Goal: Task Accomplishment & Management: Complete application form

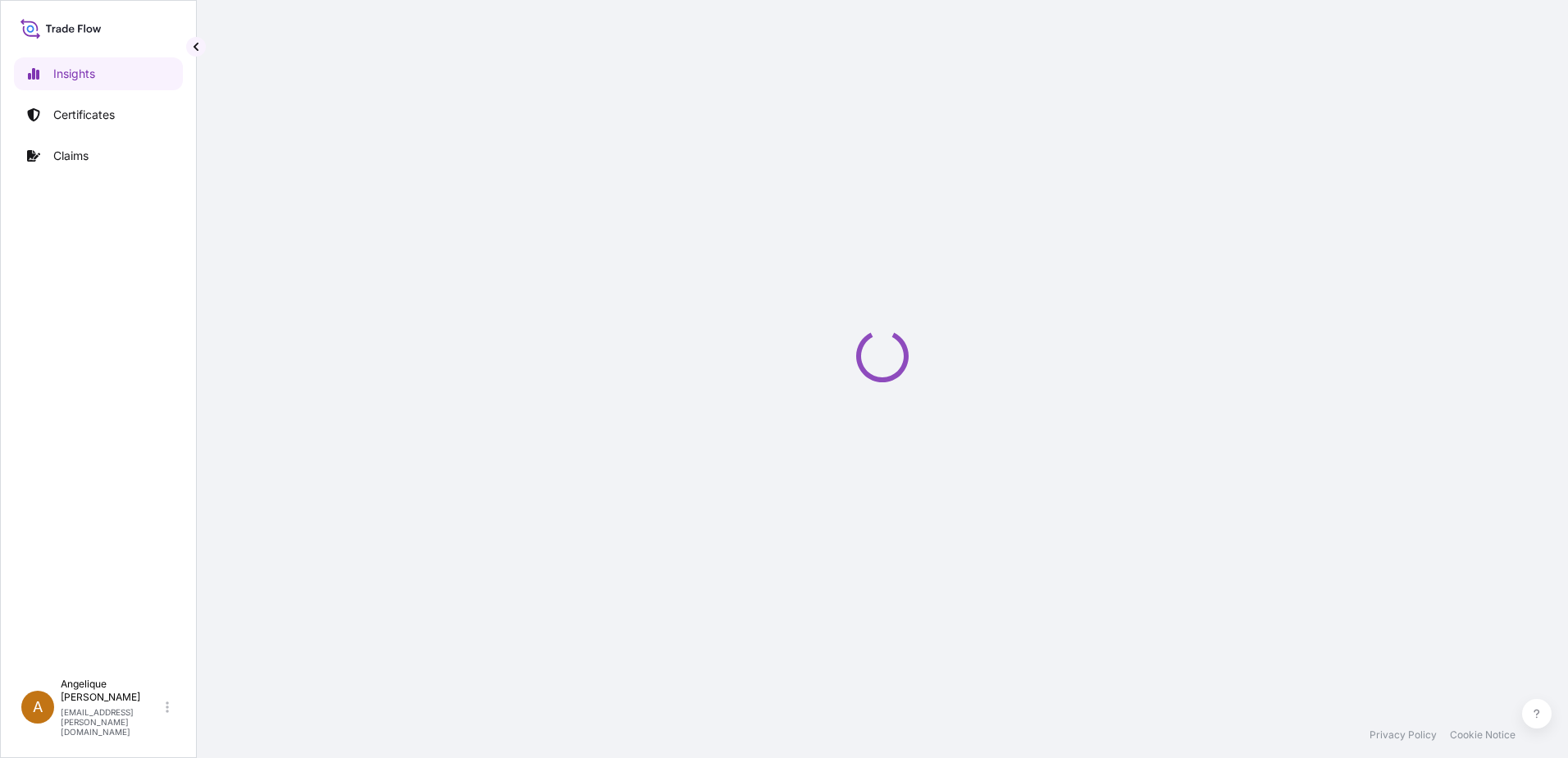
select select "2025"
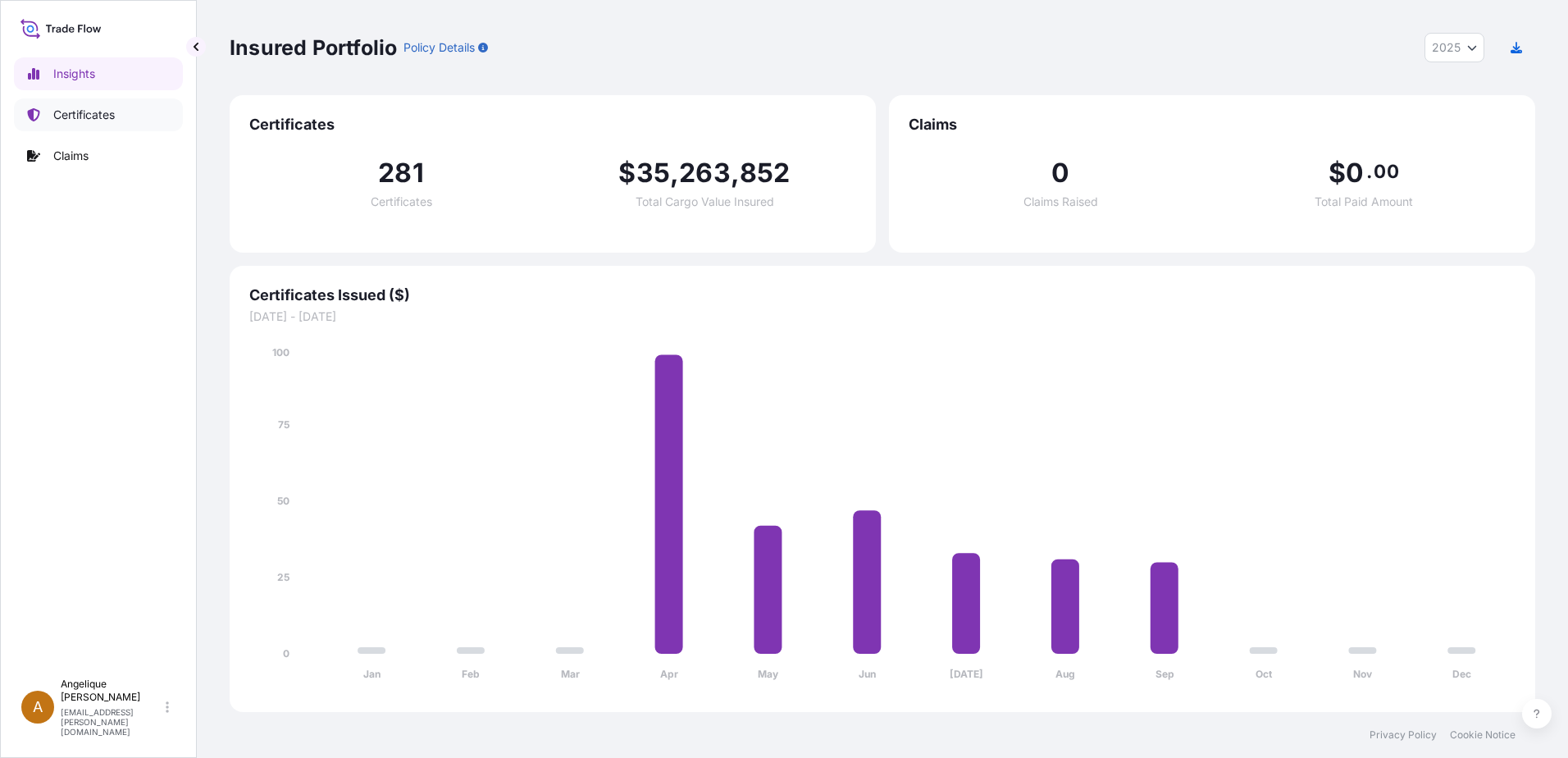
click at [76, 121] on p "Certificates" at bounding box center [84, 114] width 61 height 16
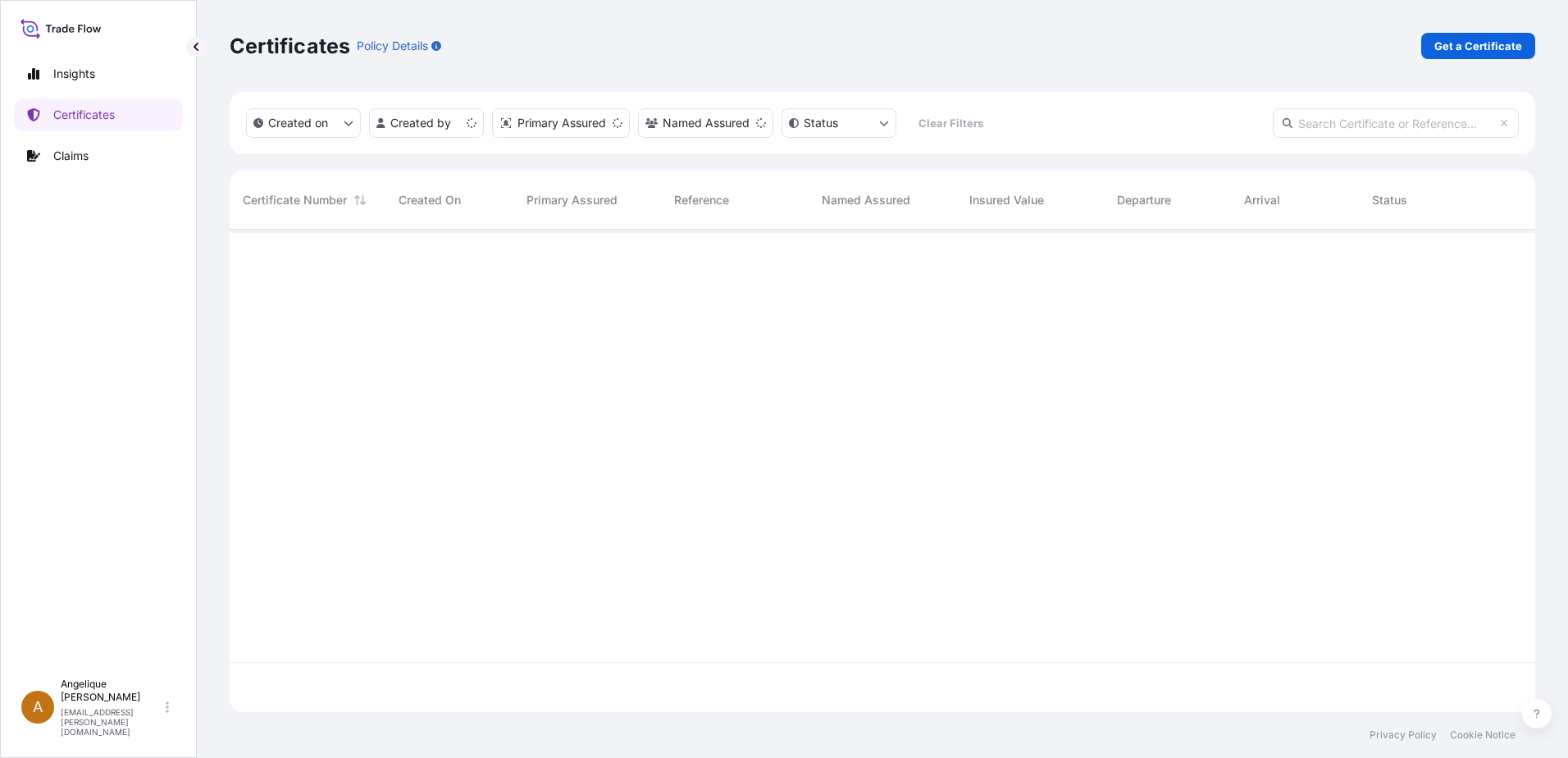
scroll to position [479, 1293]
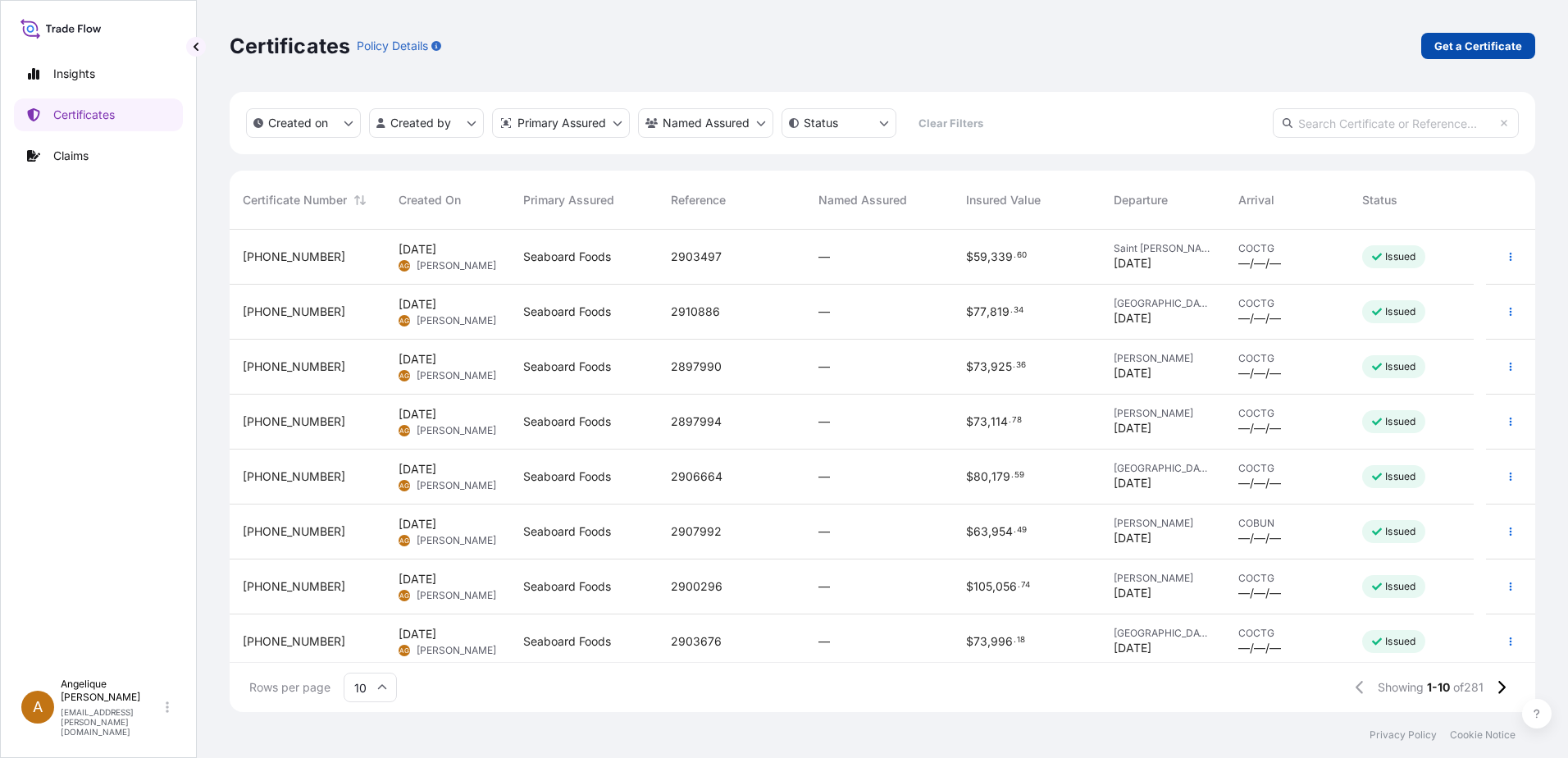
click at [1460, 48] on p "Get a Certificate" at bounding box center [1477, 45] width 88 height 16
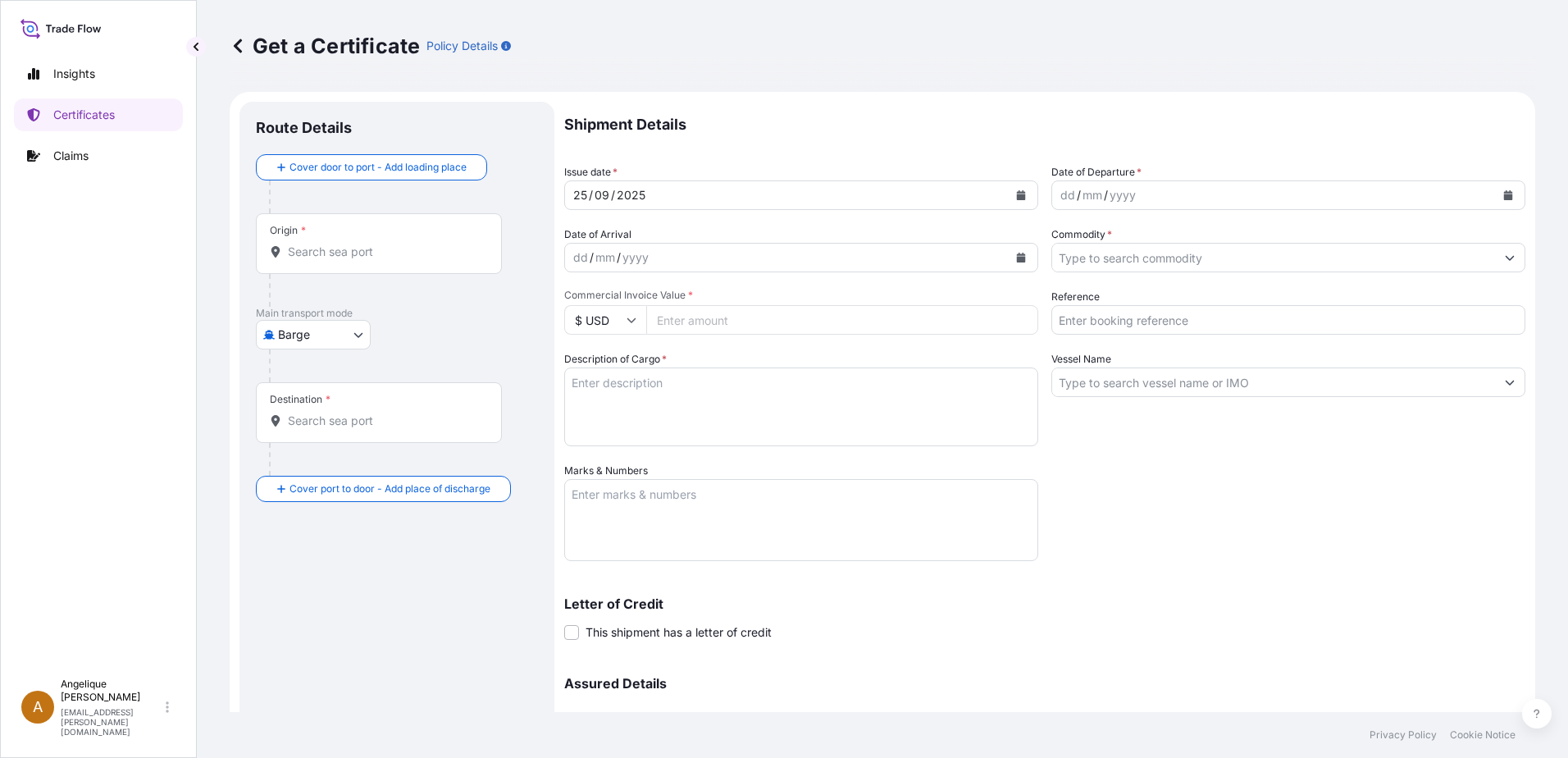
click at [361, 335] on body "Insights Certificates Claims A [PERSON_NAME] [PERSON_NAME][EMAIL_ADDRESS][PERSO…" at bounding box center [784, 379] width 1568 height 758
click at [314, 465] on span "Ocean Vessel" at bounding box center [323, 465] width 73 height 16
select select "Ocean Vessel"
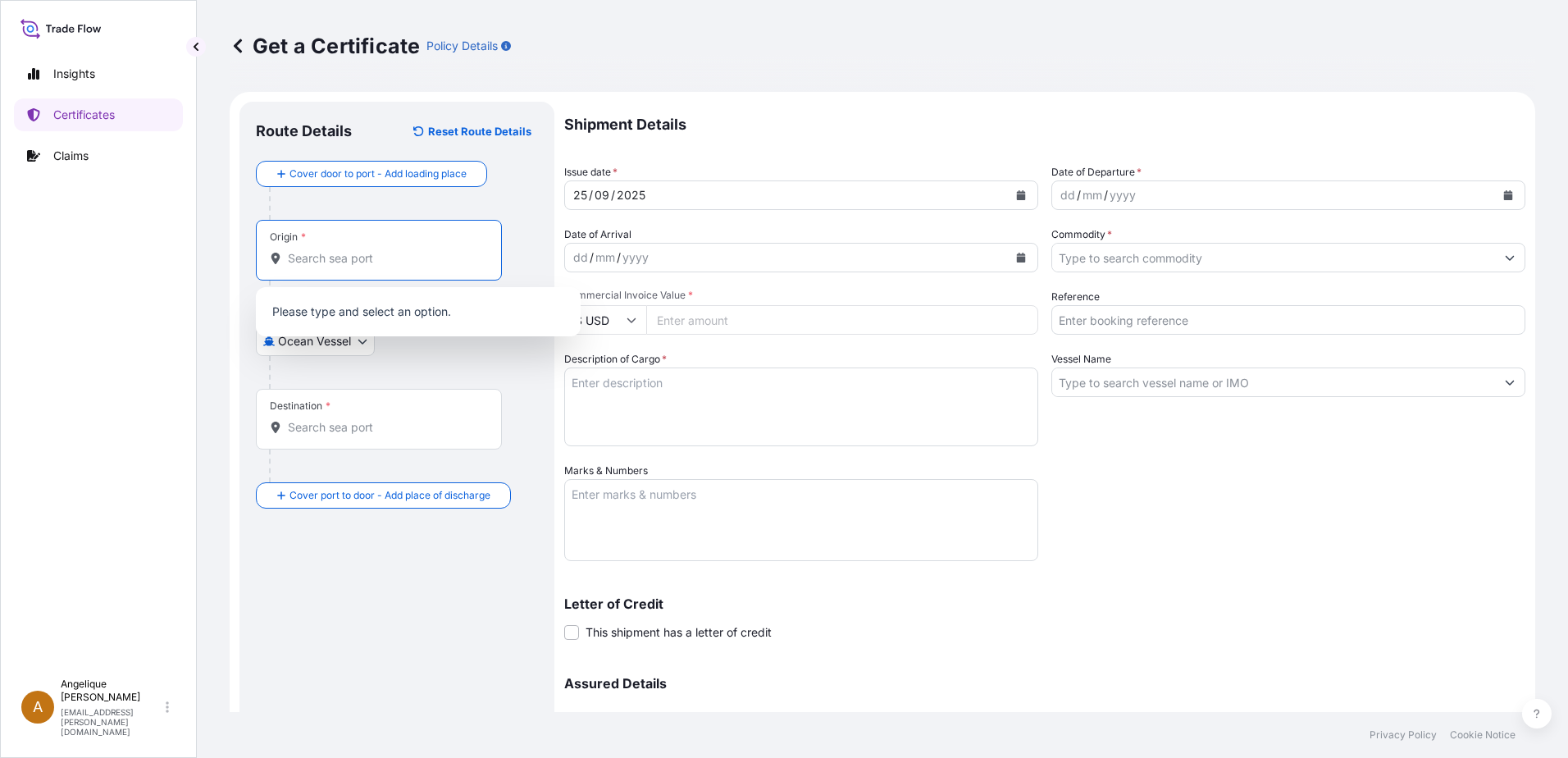
click at [339, 254] on input "Origin *" at bounding box center [384, 258] width 194 height 16
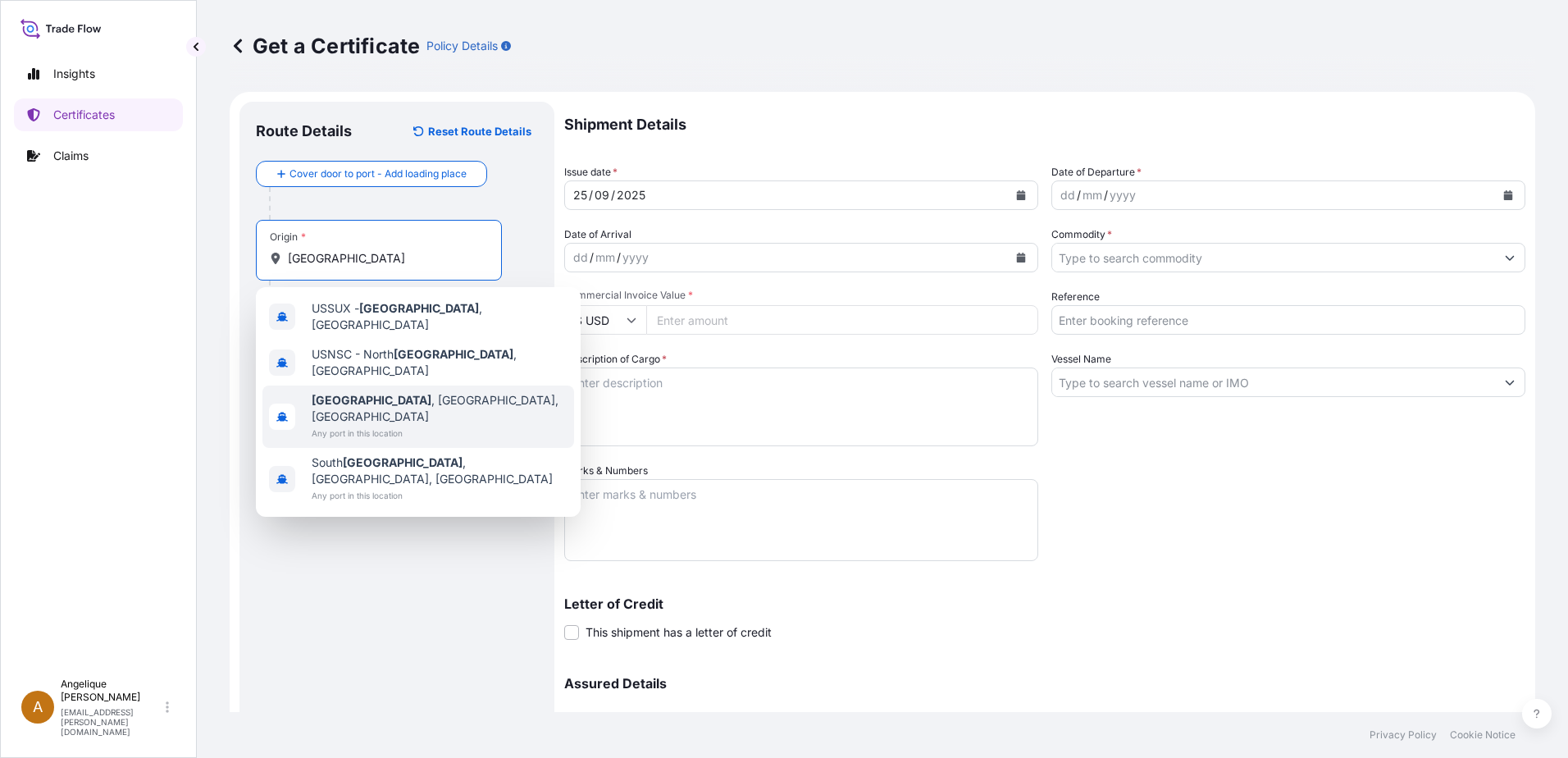
click at [373, 392] on span "[GEOGRAPHIC_DATA] , [GEOGRAPHIC_DATA], [GEOGRAPHIC_DATA]" at bounding box center [439, 408] width 256 height 33
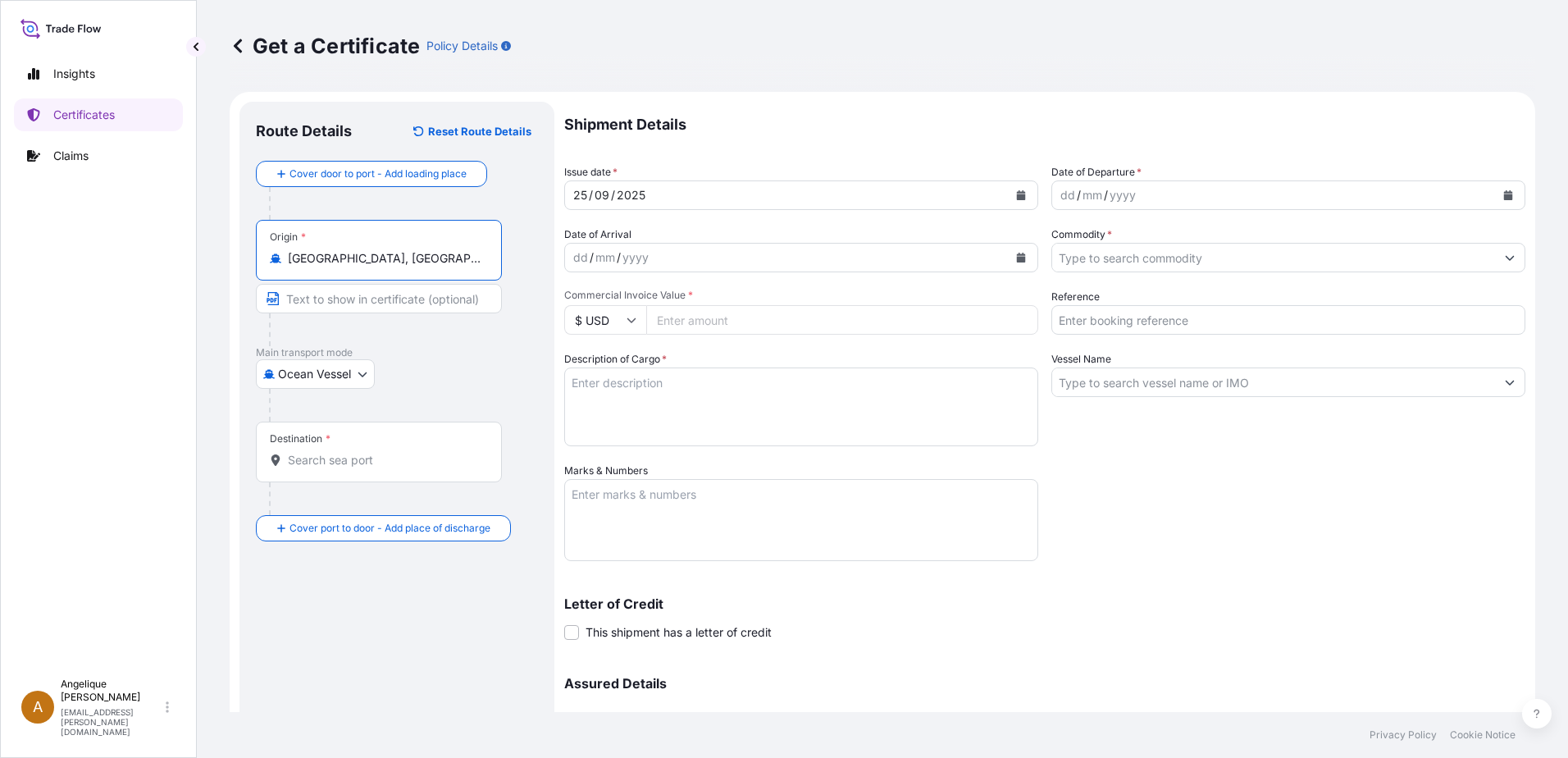
type input "[GEOGRAPHIC_DATA], [GEOGRAPHIC_DATA], [GEOGRAPHIC_DATA]"
click at [310, 464] on input "Destination *" at bounding box center [384, 459] width 194 height 16
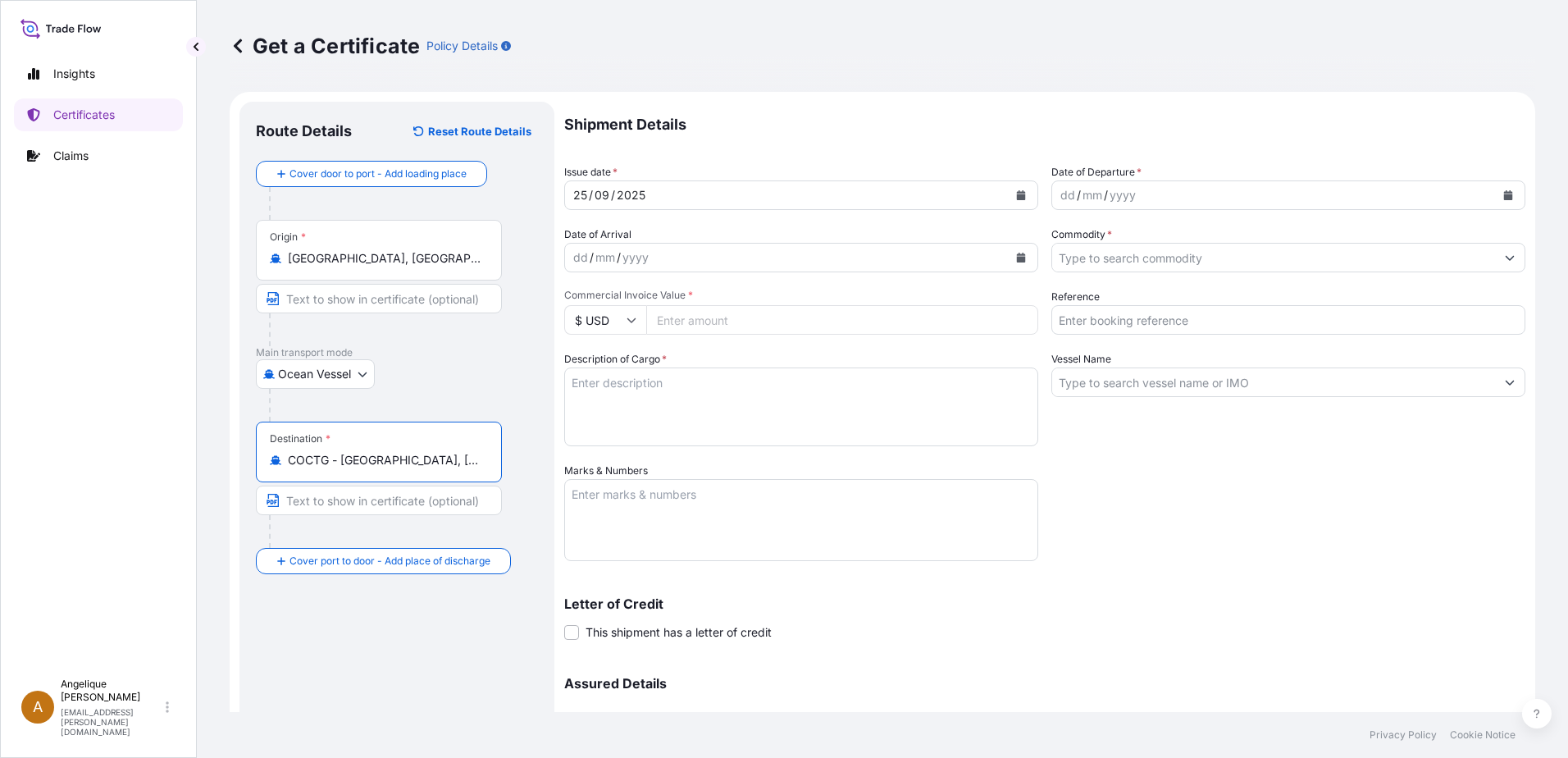
type input "COCTG - [GEOGRAPHIC_DATA], [GEOGRAPHIC_DATA]"
click at [1503, 195] on icon "Calendar" at bounding box center [1508, 196] width 9 height 10
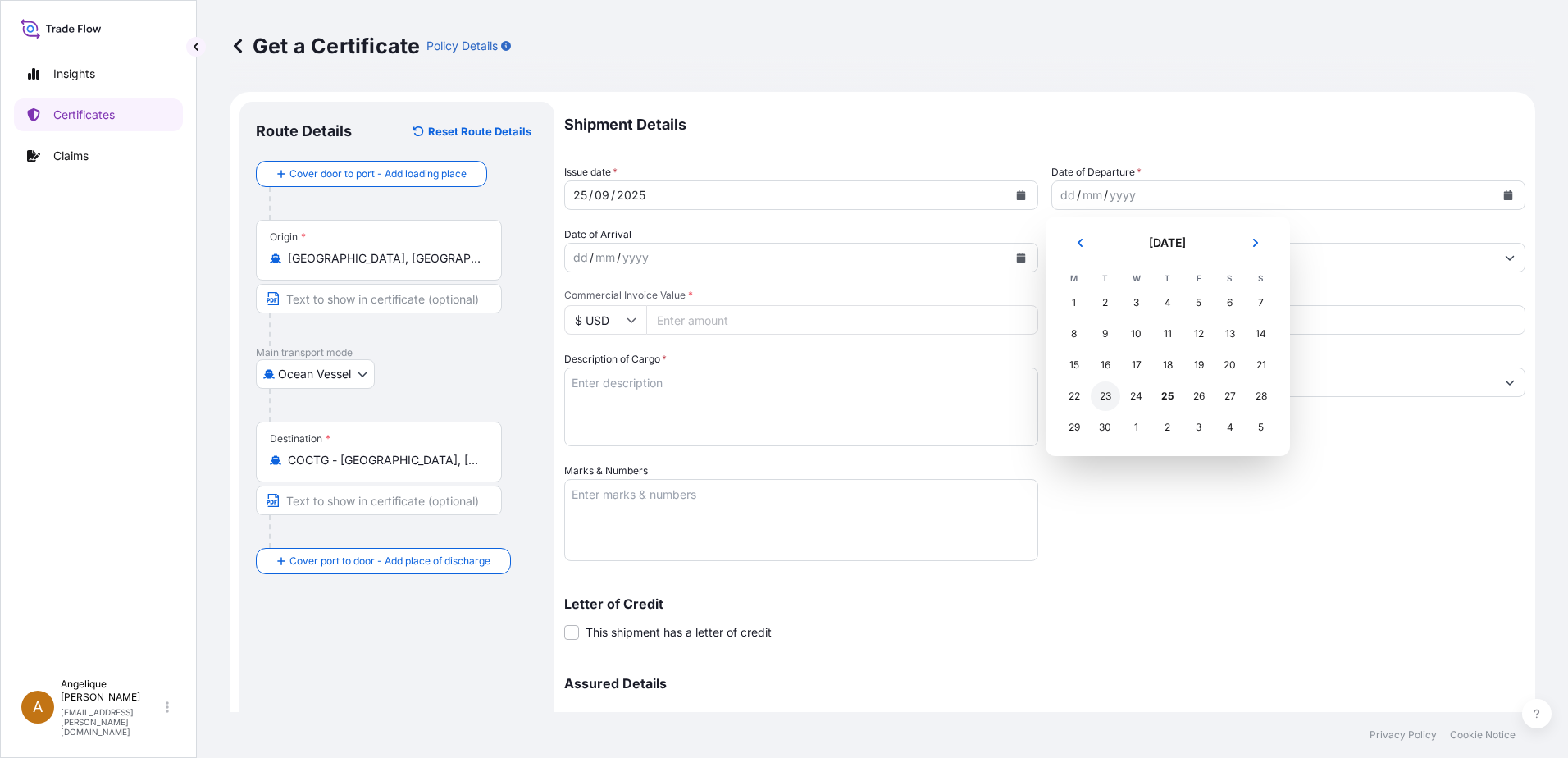
click at [1102, 399] on div "23" at bounding box center [1105, 396] width 30 height 30
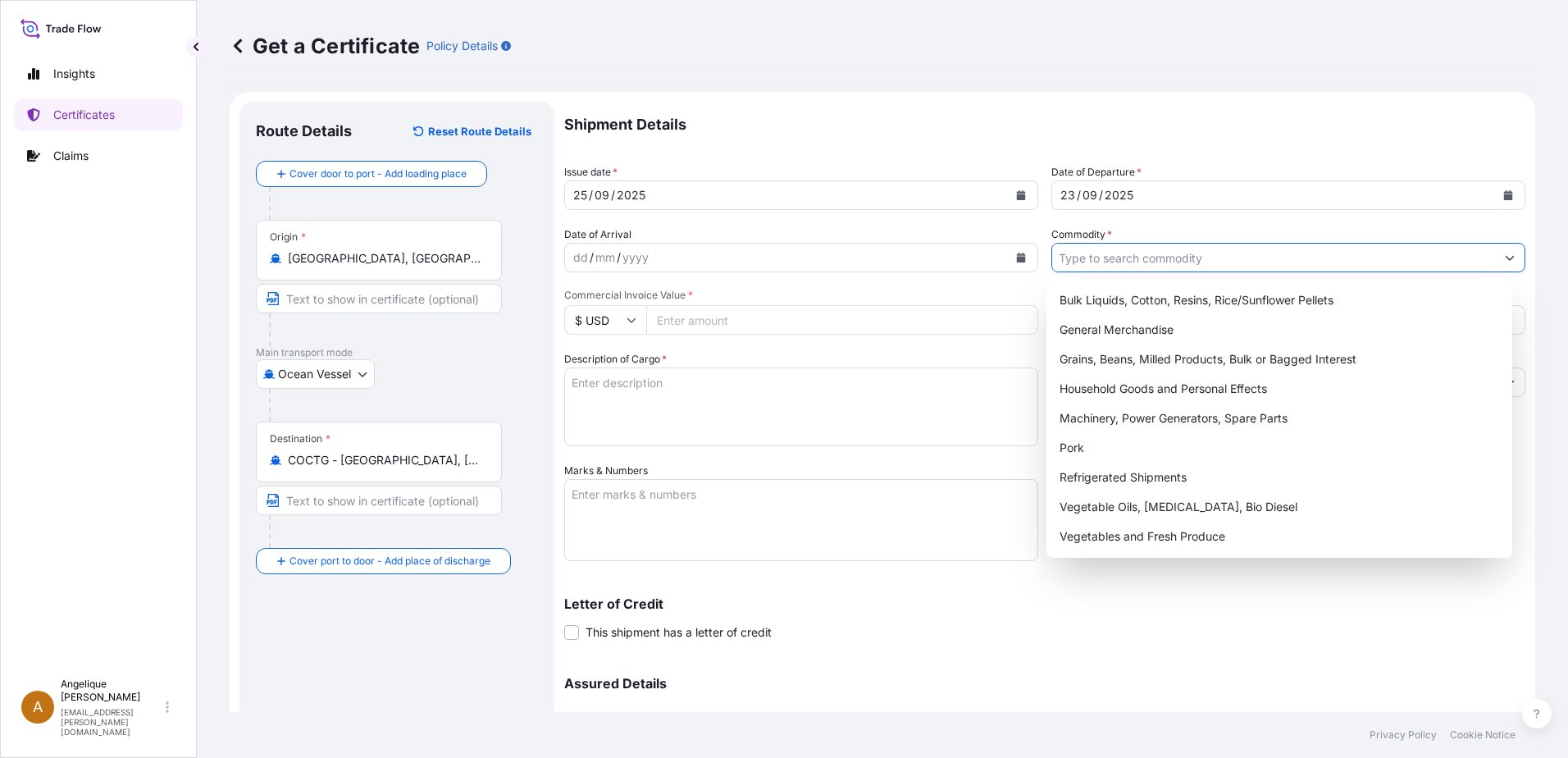
click at [1089, 259] on input "Commodity *" at bounding box center [1273, 257] width 443 height 30
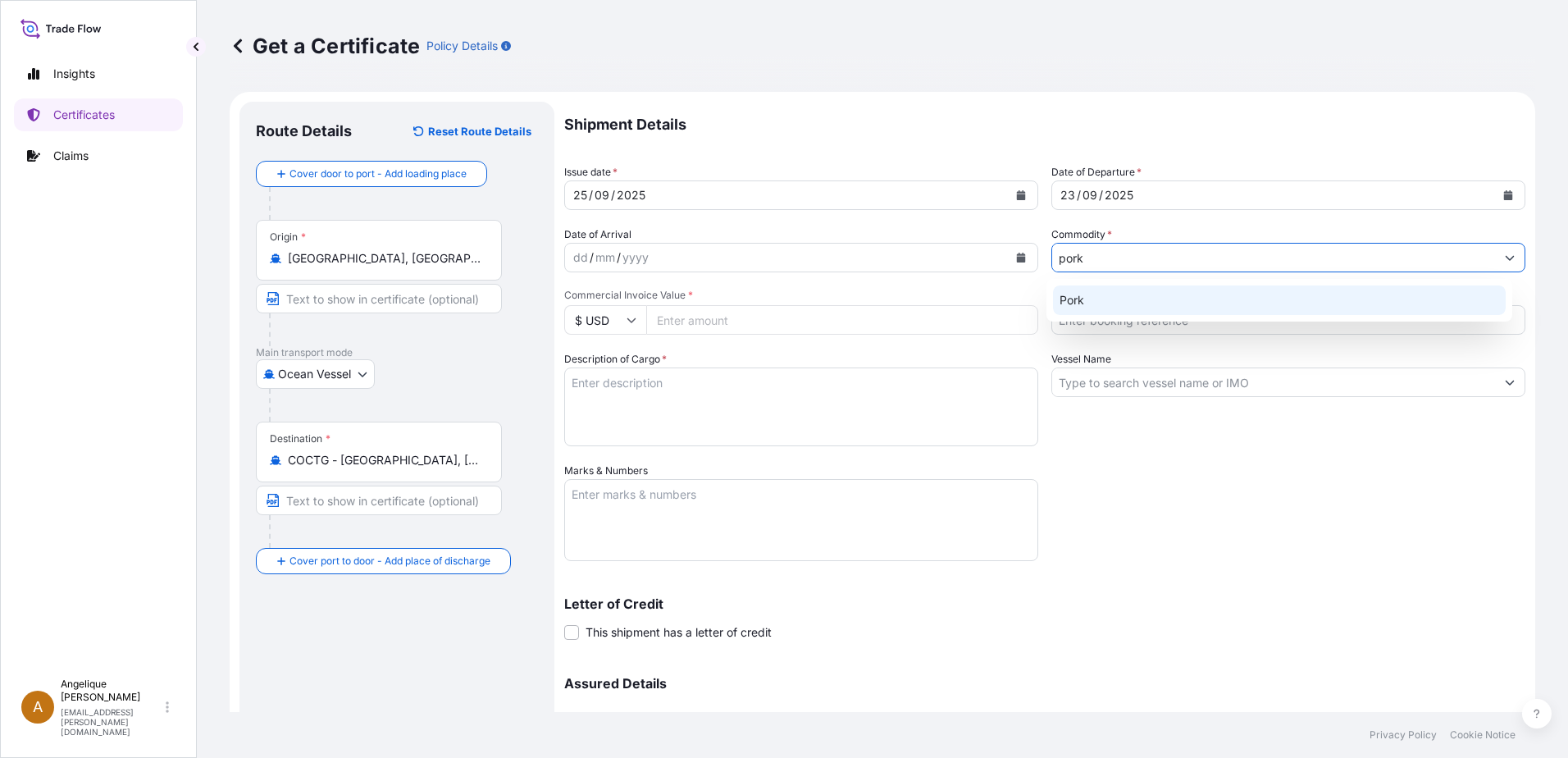
click at [1077, 305] on div "Pork" at bounding box center [1279, 300] width 453 height 30
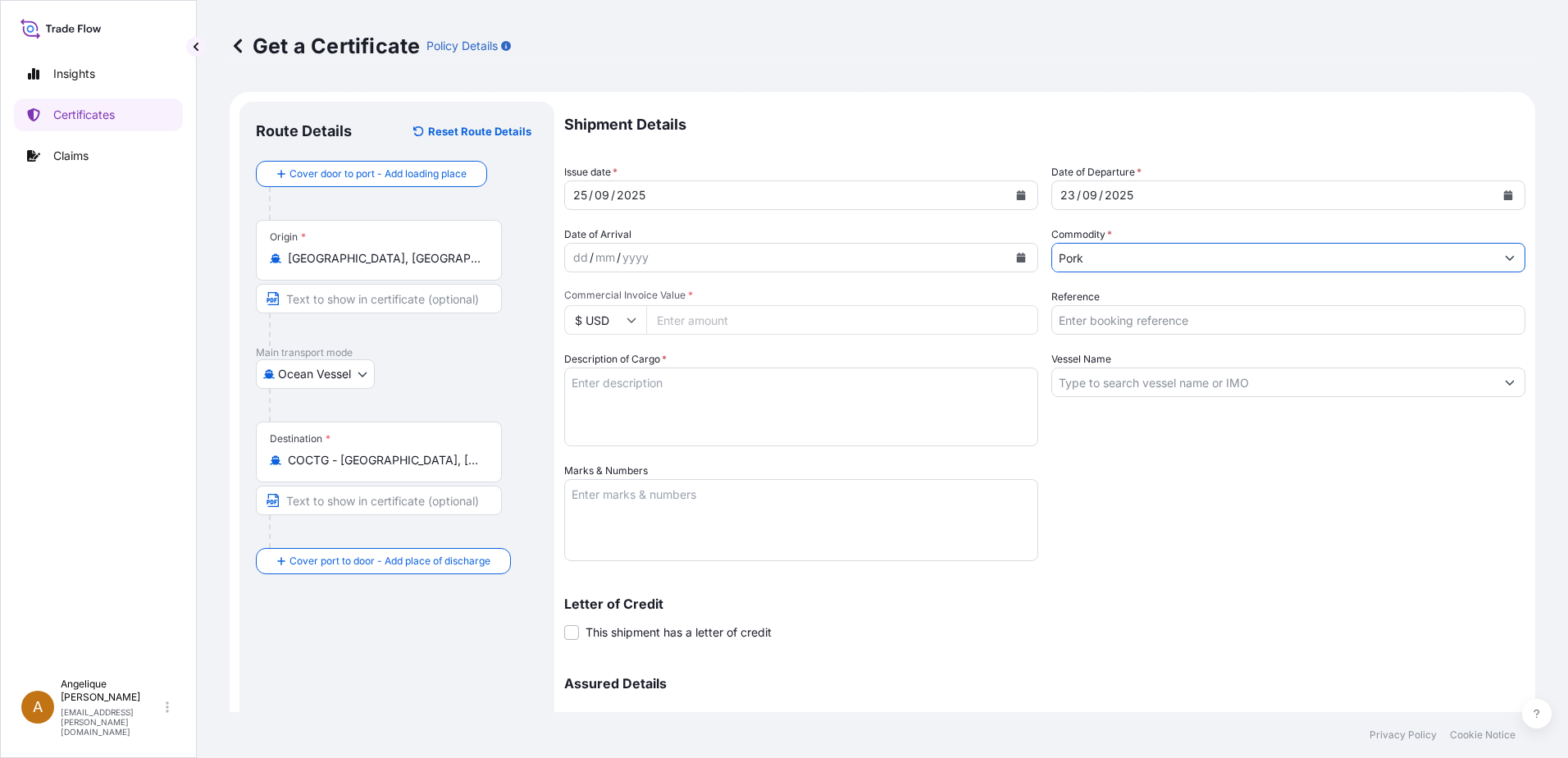
type input "Pork"
click at [694, 322] on input "Commercial Invoice Value *" at bounding box center [842, 320] width 392 height 30
type input "77837.75"
type input "2910885"
click at [577, 390] on textarea "Description of Cargo *" at bounding box center [800, 407] width 474 height 79
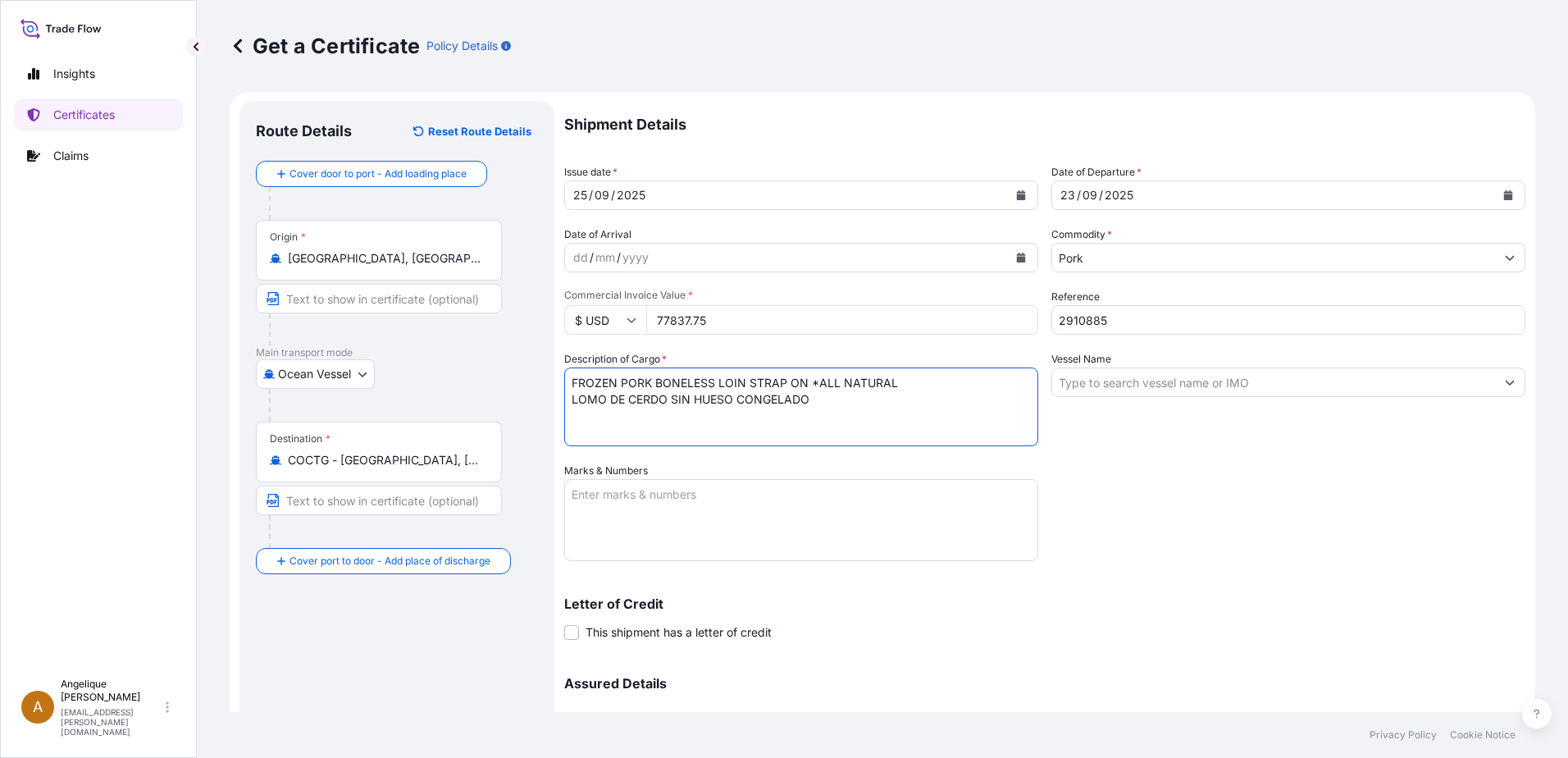
type textarea "FROZEN PORK BONELESS LOIN STRAP ON *ALL NATURAL LOMO DE CERDO SIN HUESO CONGELA…"
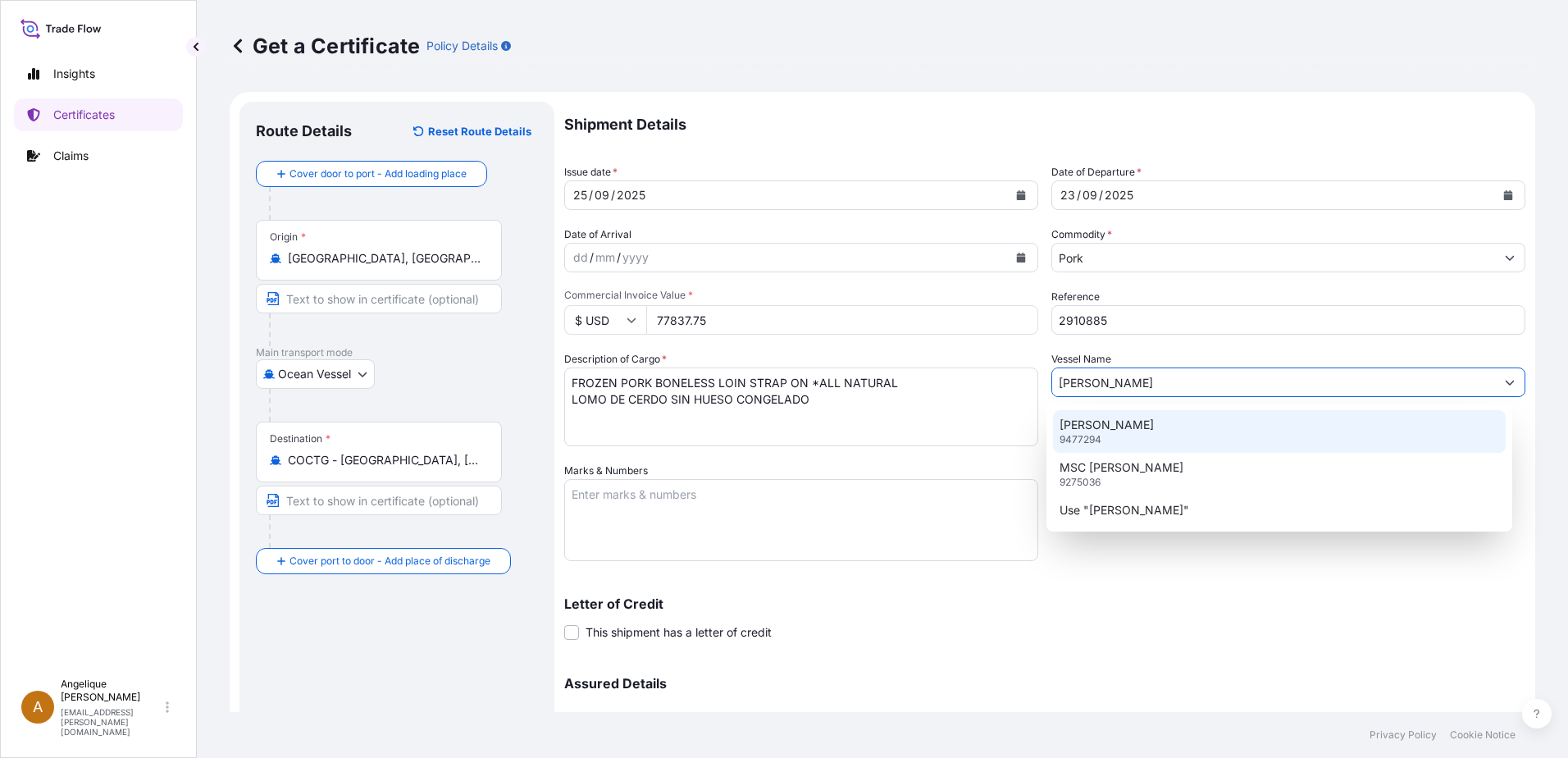
click at [1078, 425] on p "JULIANA" at bounding box center [1106, 425] width 94 height 16
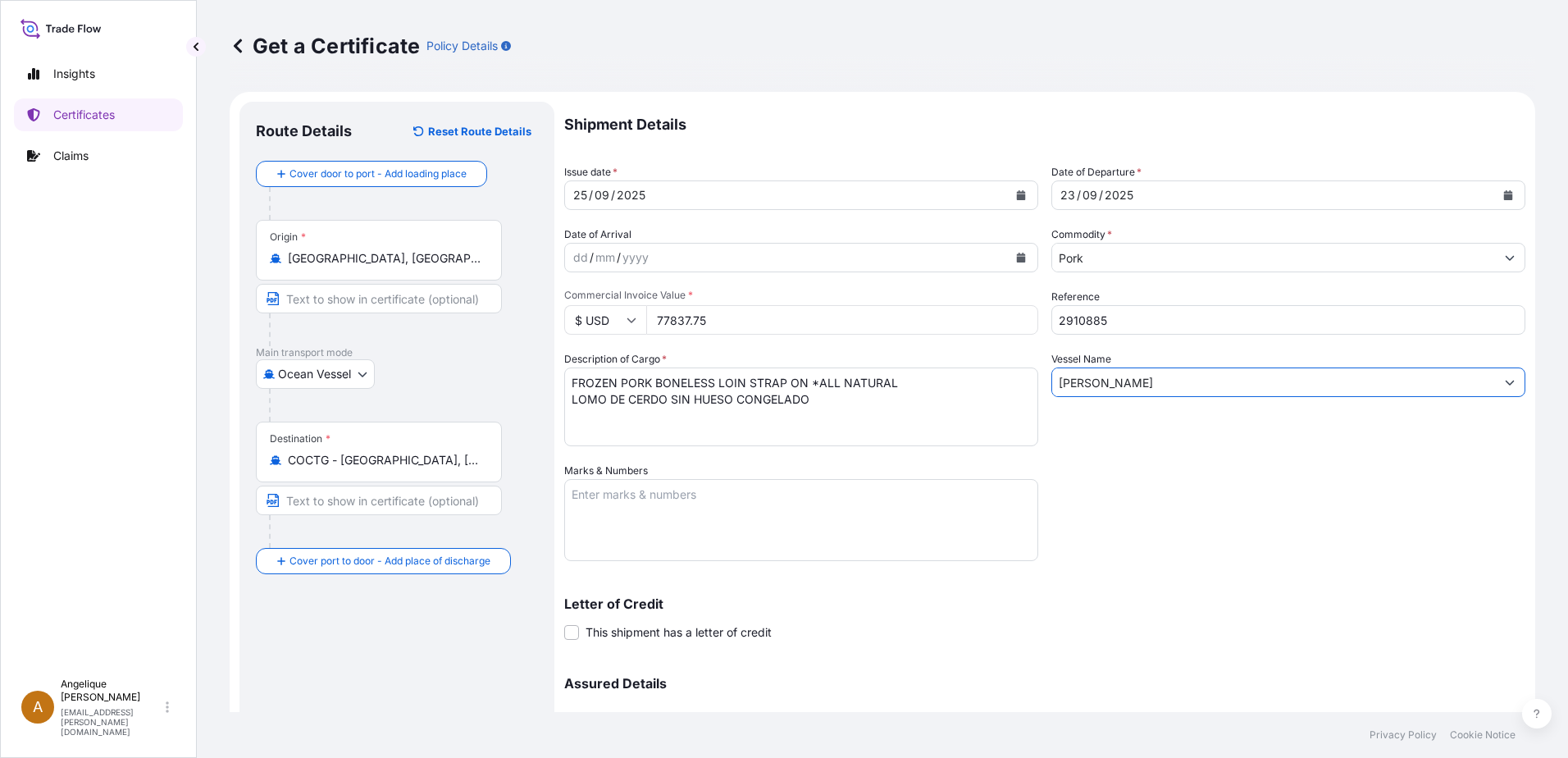
type input "JULIANA"
click at [628, 492] on textarea "Marks & Numbers" at bounding box center [800, 520] width 474 height 82
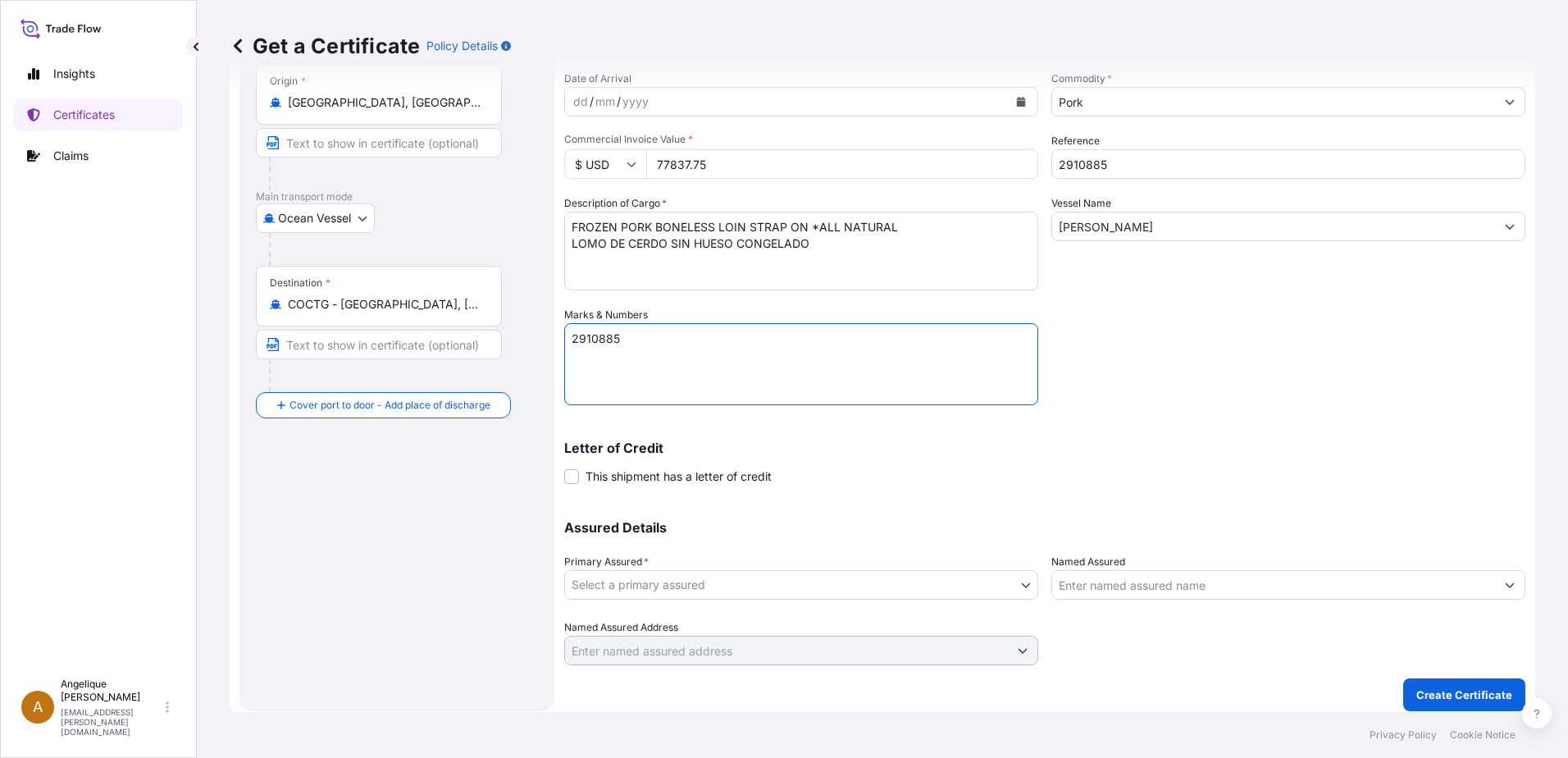
scroll to position [165, 0]
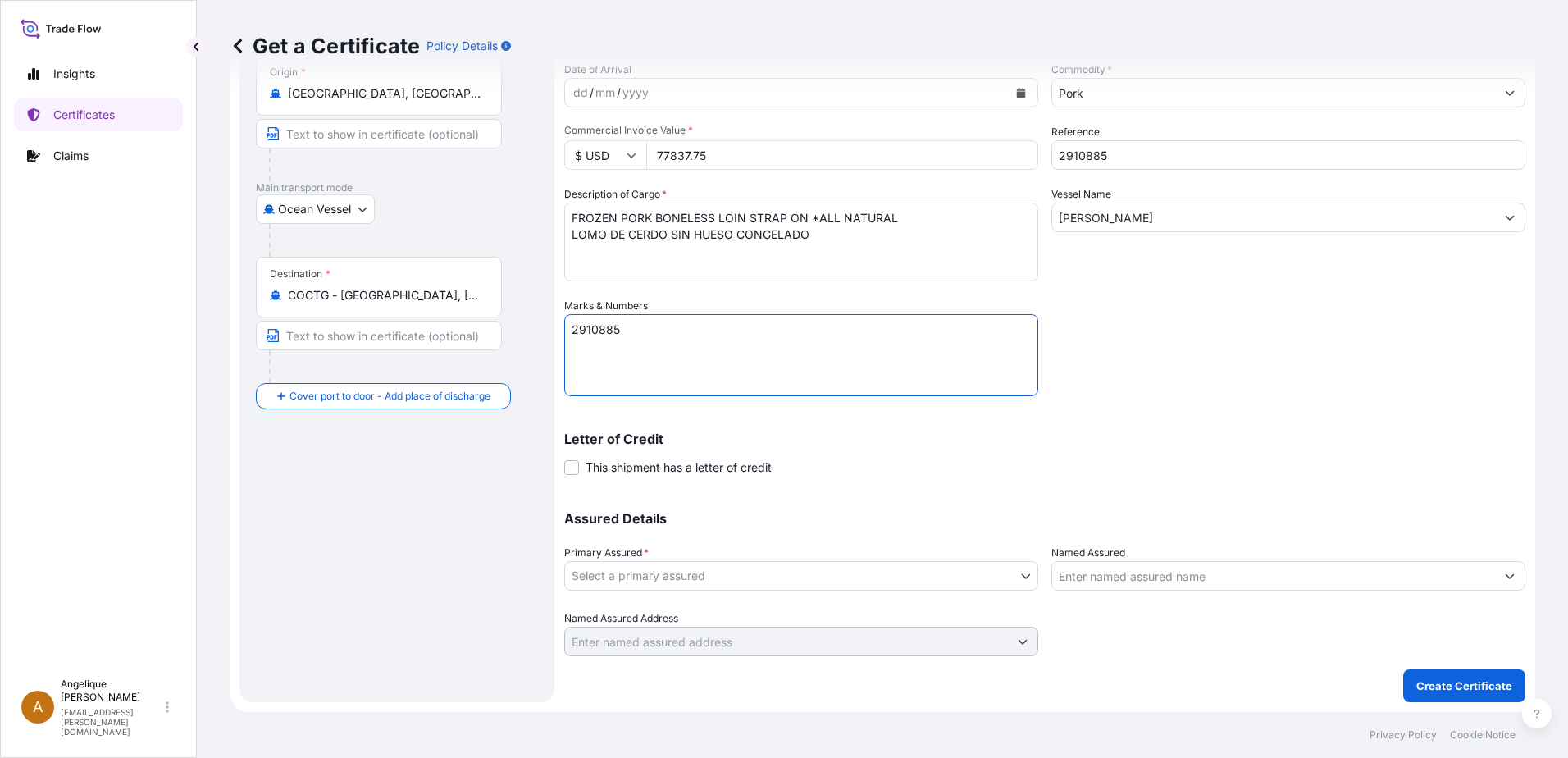
type textarea "2910885"
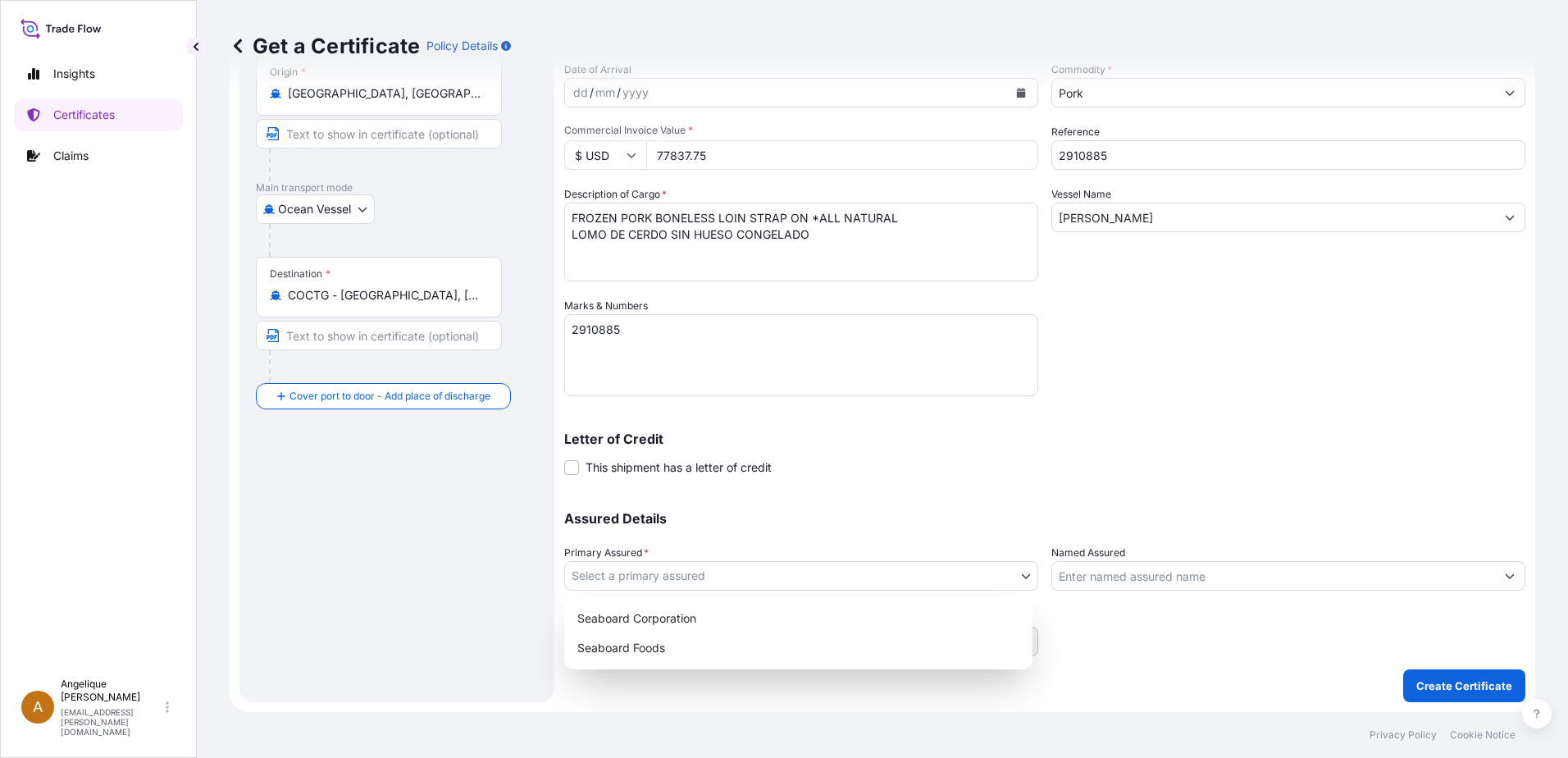
click at [685, 572] on body "Insights Certificates Claims A Angelique Gutierrez angelique.gutierrez@seaboard…" at bounding box center [784, 379] width 1568 height 758
click at [665, 644] on div "Seaboard Foods" at bounding box center [798, 647] width 455 height 30
select select "31638"
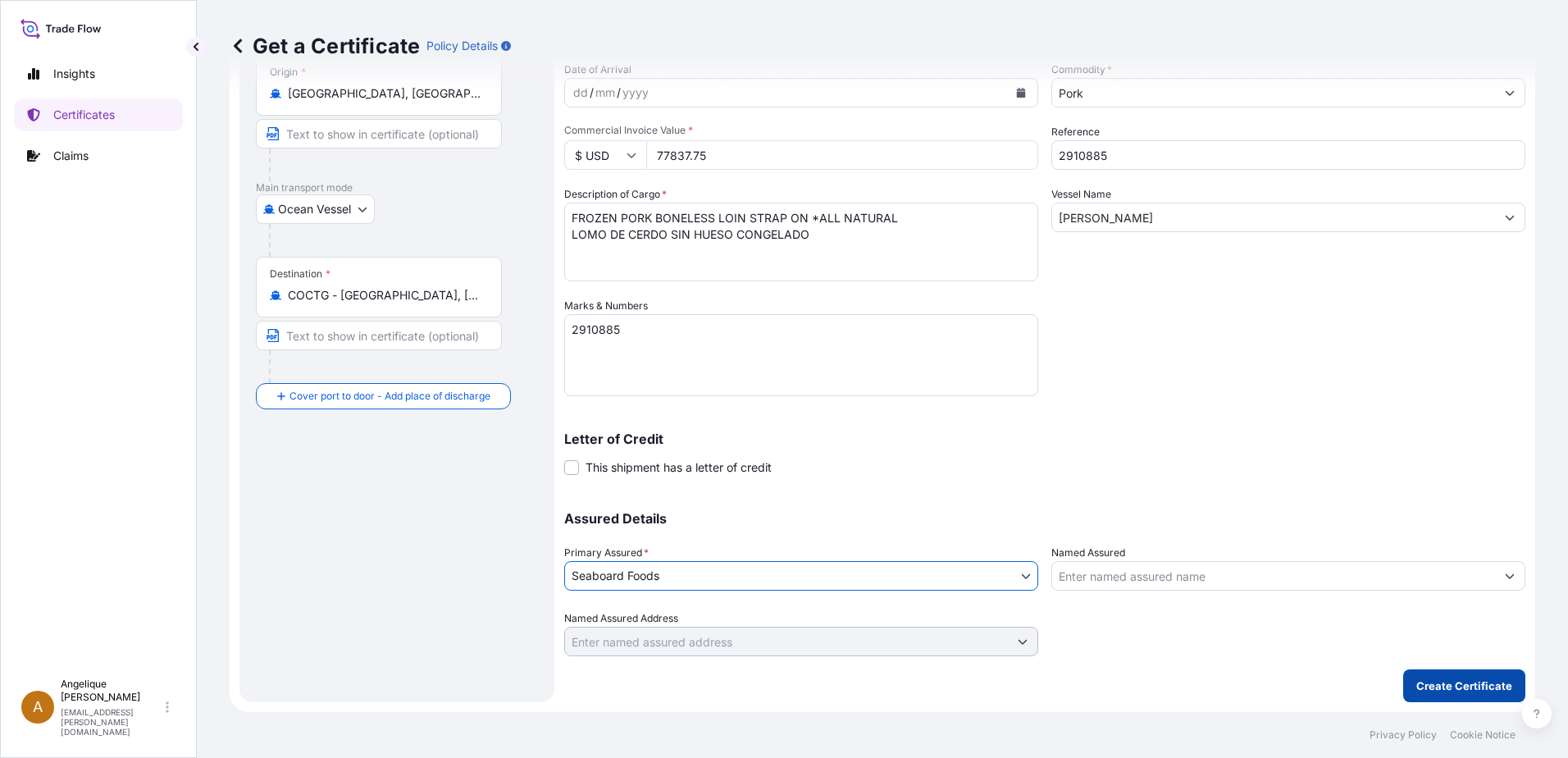
click at [1444, 696] on button "Create Certificate" at bounding box center [1464, 686] width 122 height 33
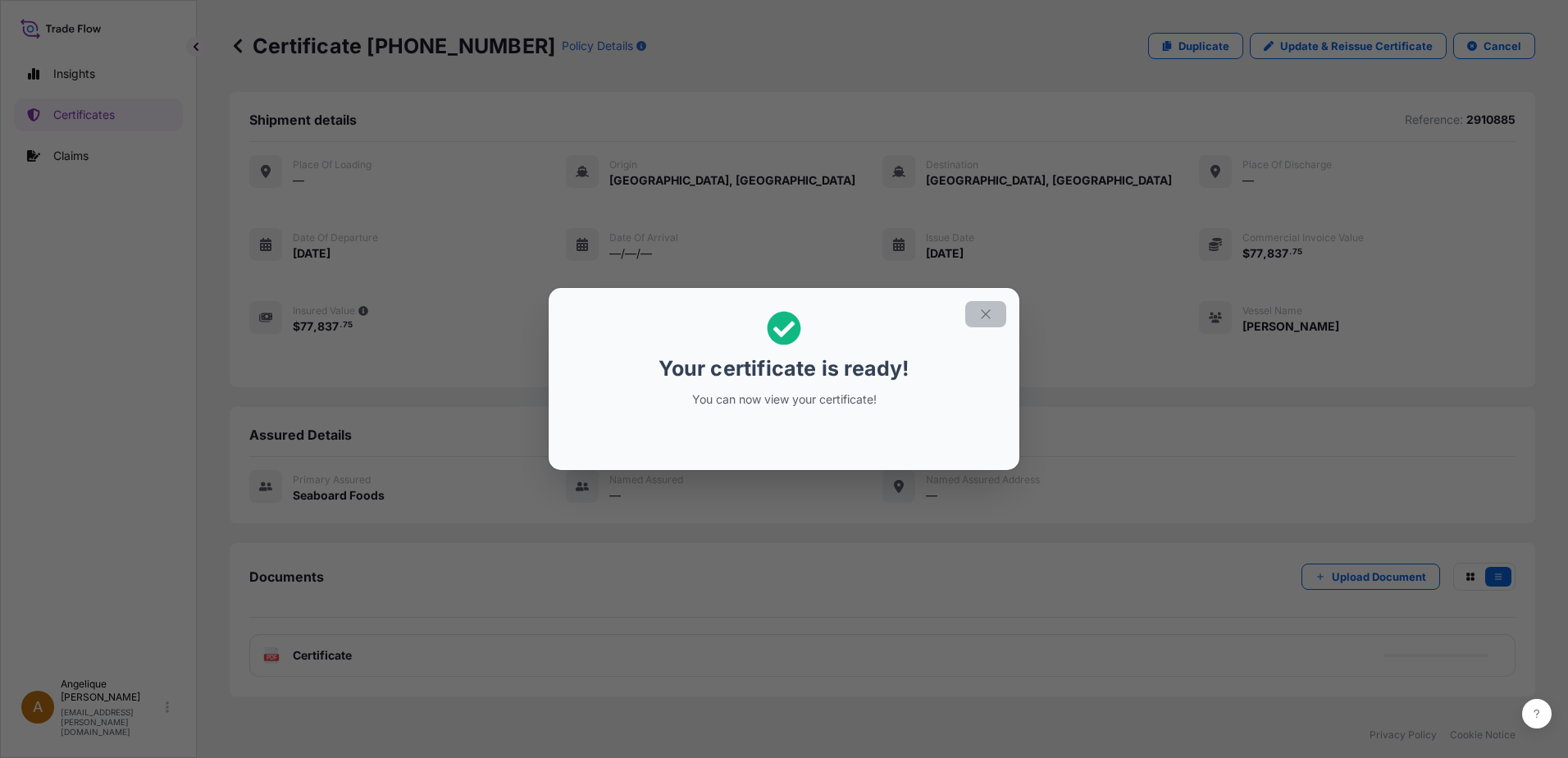
click at [974, 314] on button "button" at bounding box center [986, 314] width 41 height 26
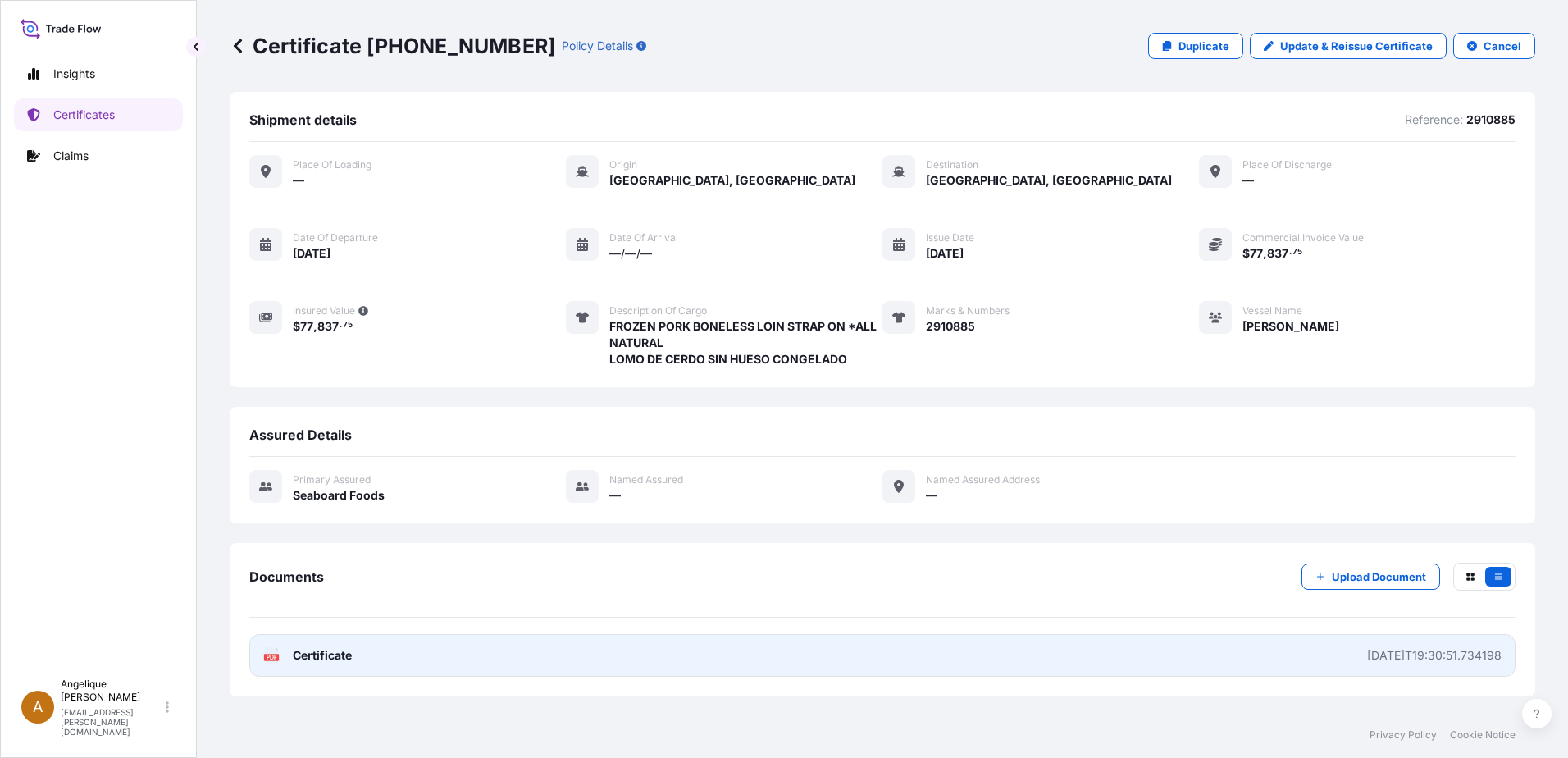
click at [604, 665] on link "PDF Certificate 2025-09-25T19:30:51.734198" at bounding box center [882, 655] width 1266 height 43
